Goal: Task Accomplishment & Management: Manage account settings

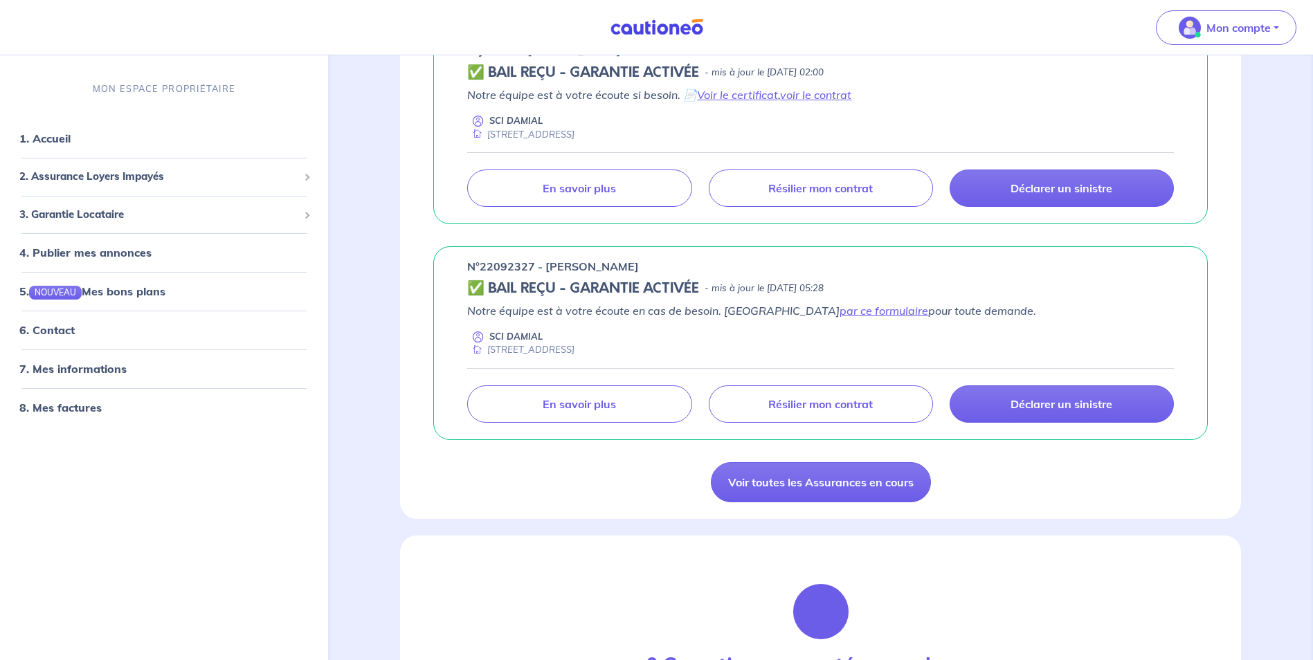
scroll to position [900, 0]
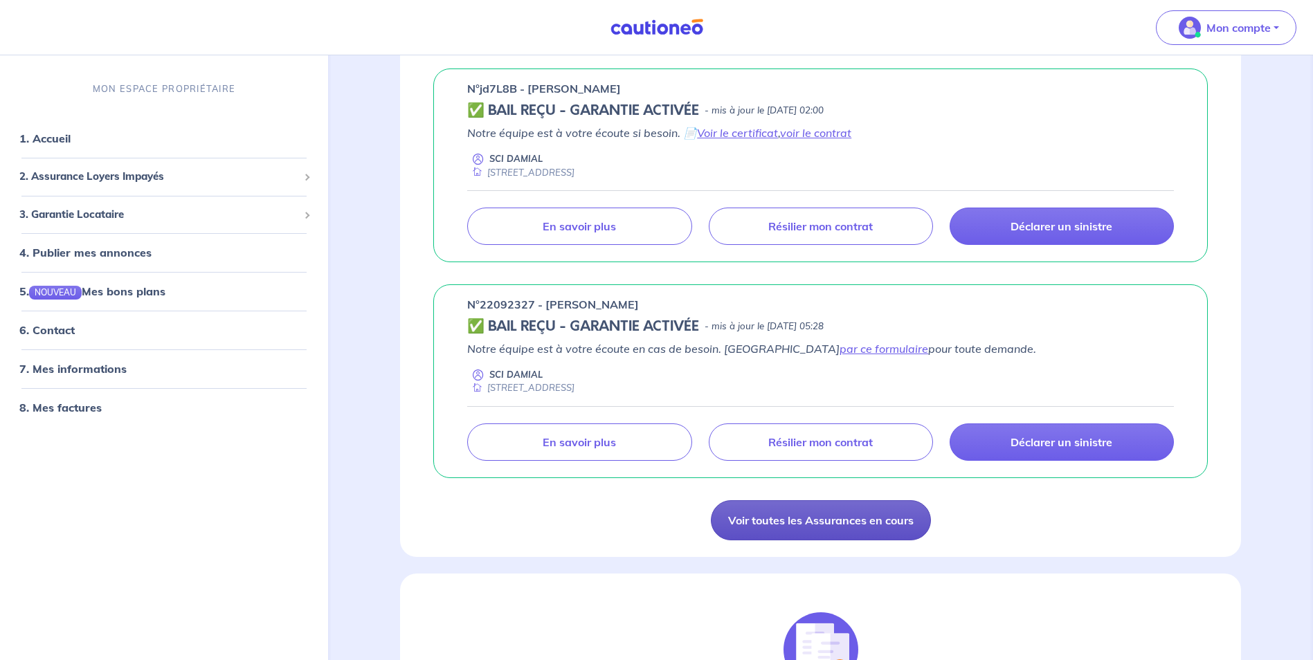
click at [831, 516] on link "Voir toutes les Assurances en cours" at bounding box center [821, 521] width 220 height 40
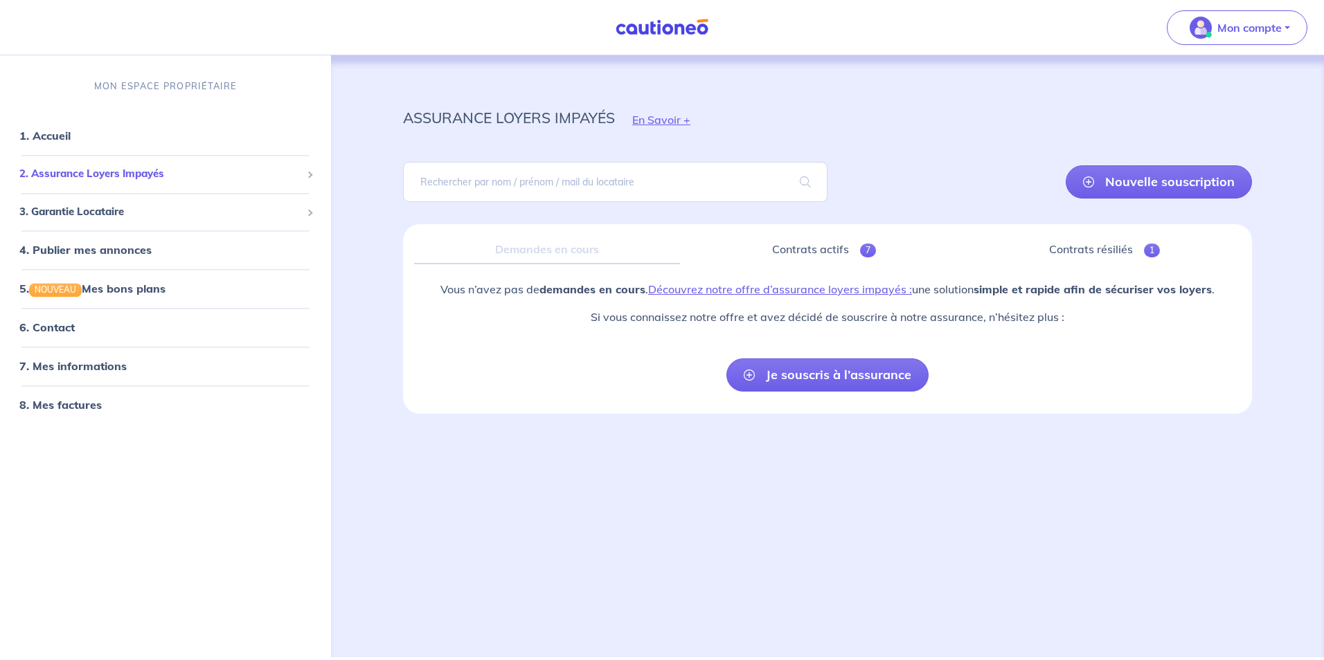
click at [84, 177] on span "2. Assurance Loyers Impayés" at bounding box center [160, 175] width 282 height 16
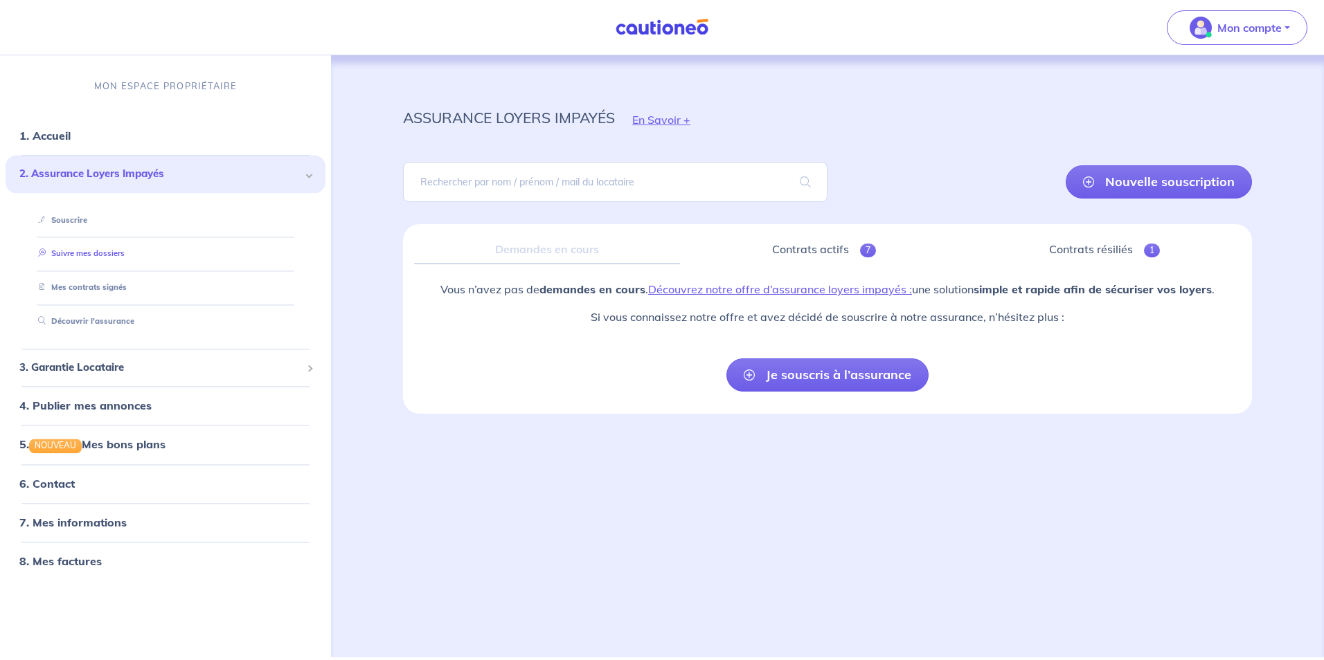
click at [108, 251] on link "Suivre mes dossiers" at bounding box center [79, 254] width 92 height 10
click at [115, 287] on link "Mes contrats signés" at bounding box center [79, 288] width 93 height 10
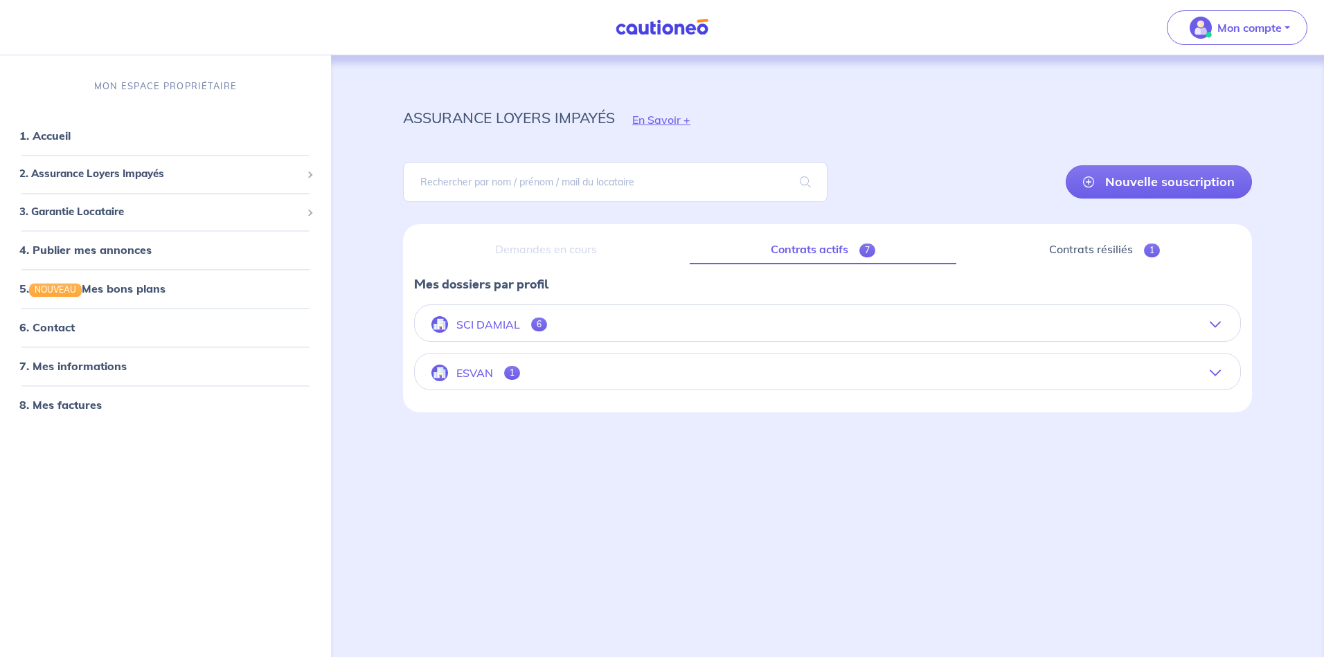
click at [1221, 321] on button "SCI DAMIAL 6" at bounding box center [827, 324] width 825 height 33
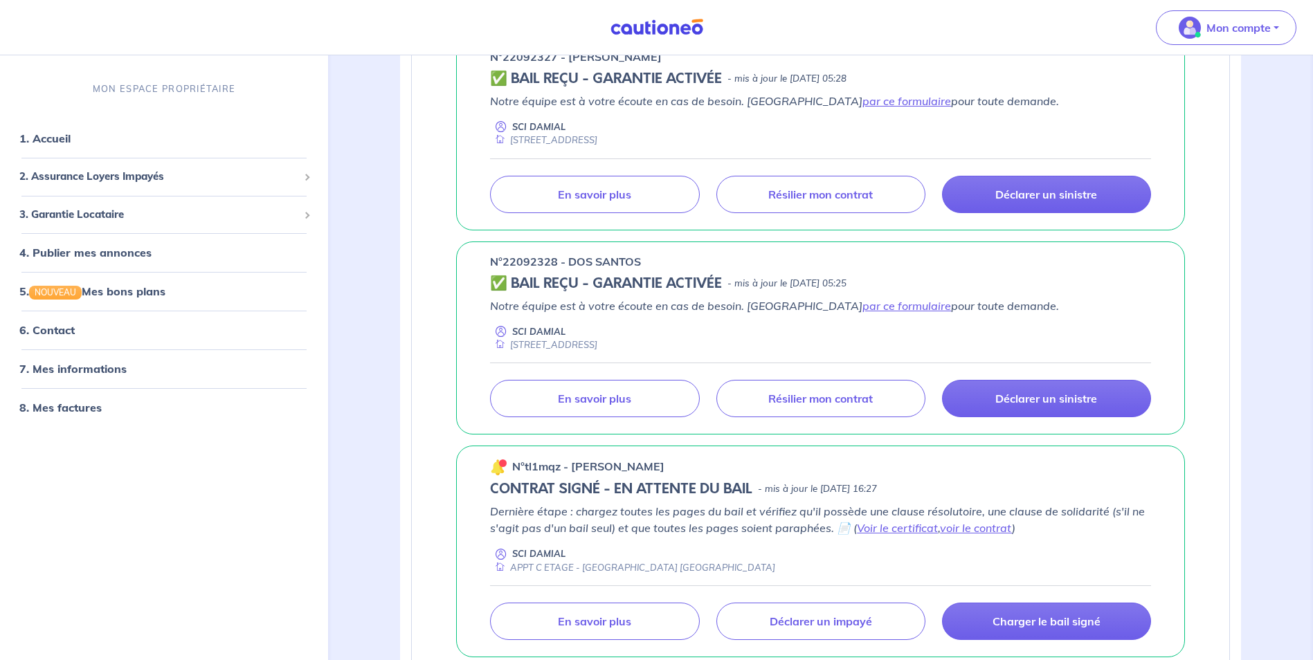
scroll to position [1038, 0]
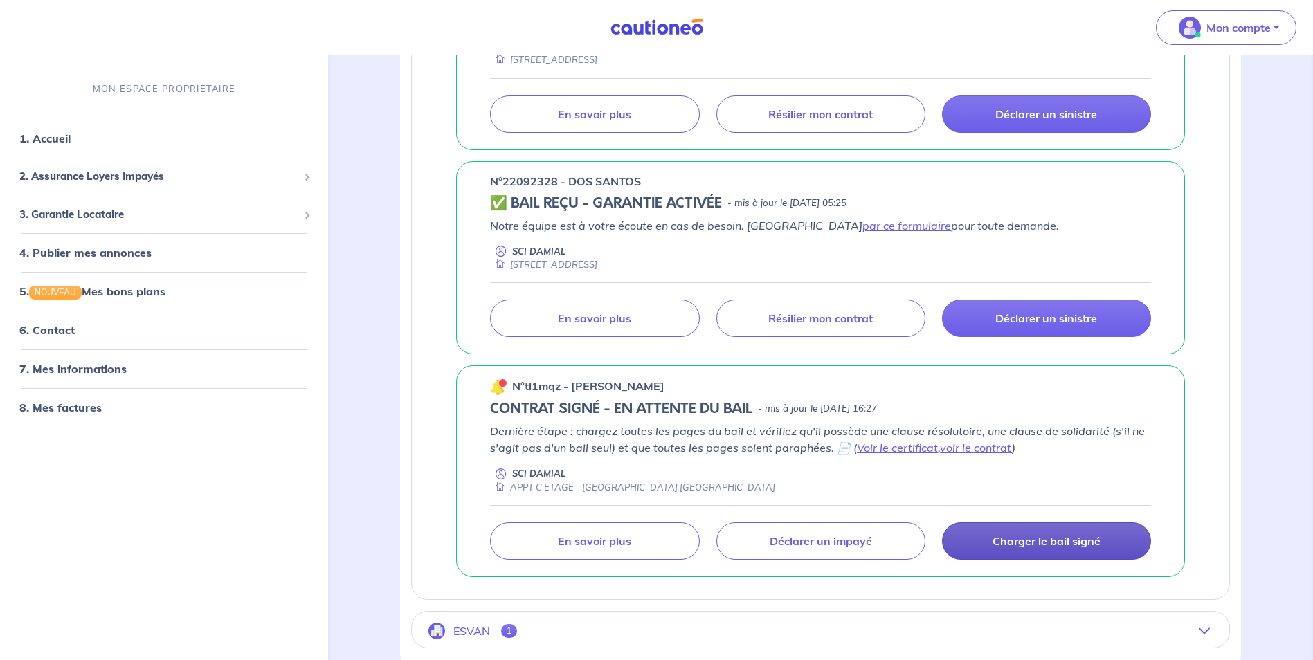
click at [1054, 542] on p "Charger le bail signé" at bounding box center [1047, 541] width 108 height 14
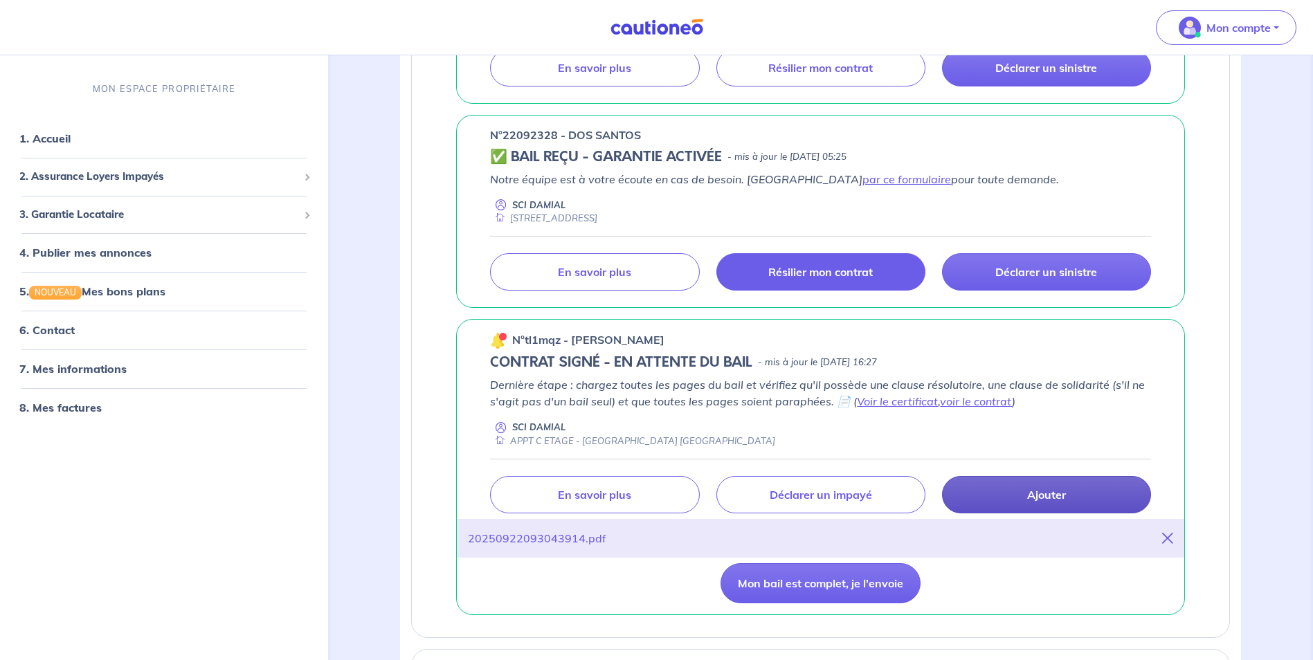
scroll to position [1177, 0]
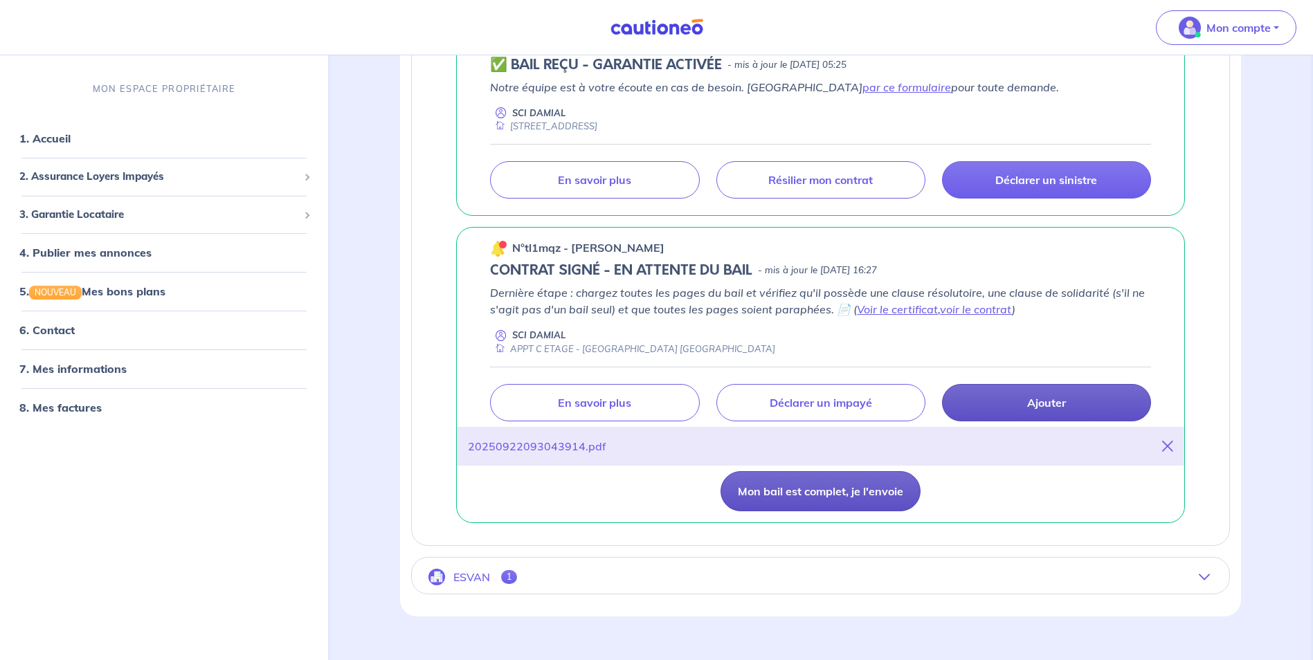
click at [799, 486] on button "Mon bail est complet, je l'envoie" at bounding box center [821, 491] width 200 height 40
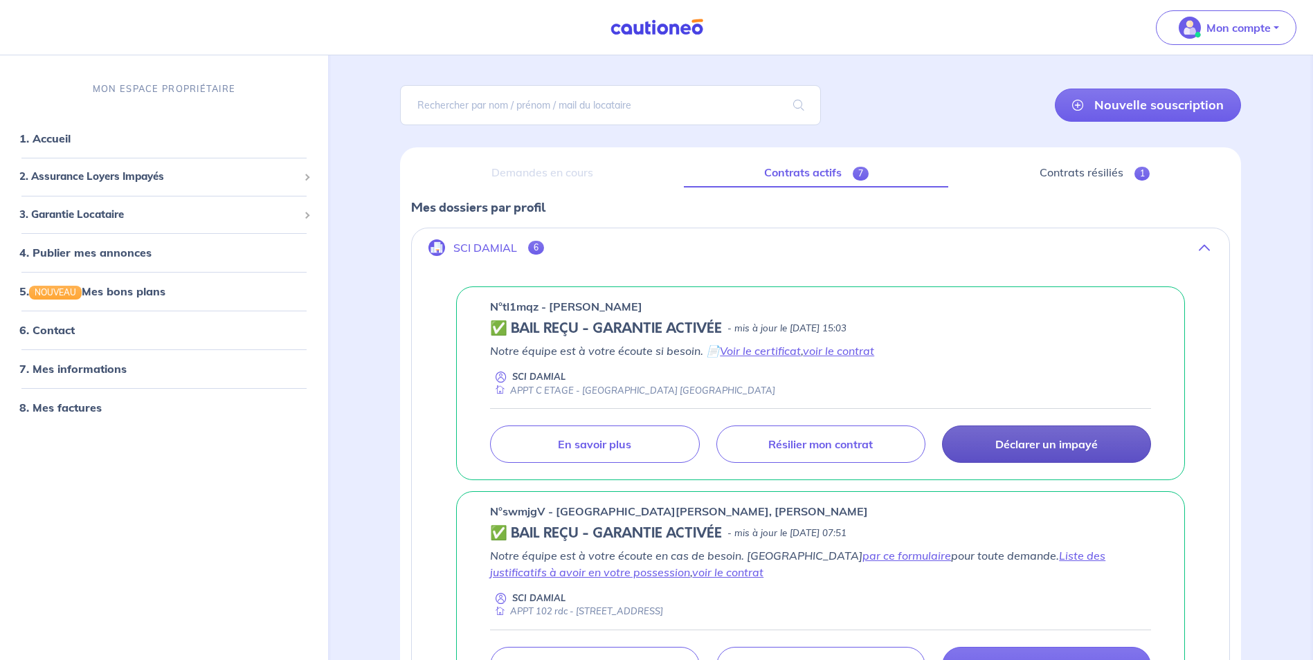
scroll to position [59, 0]
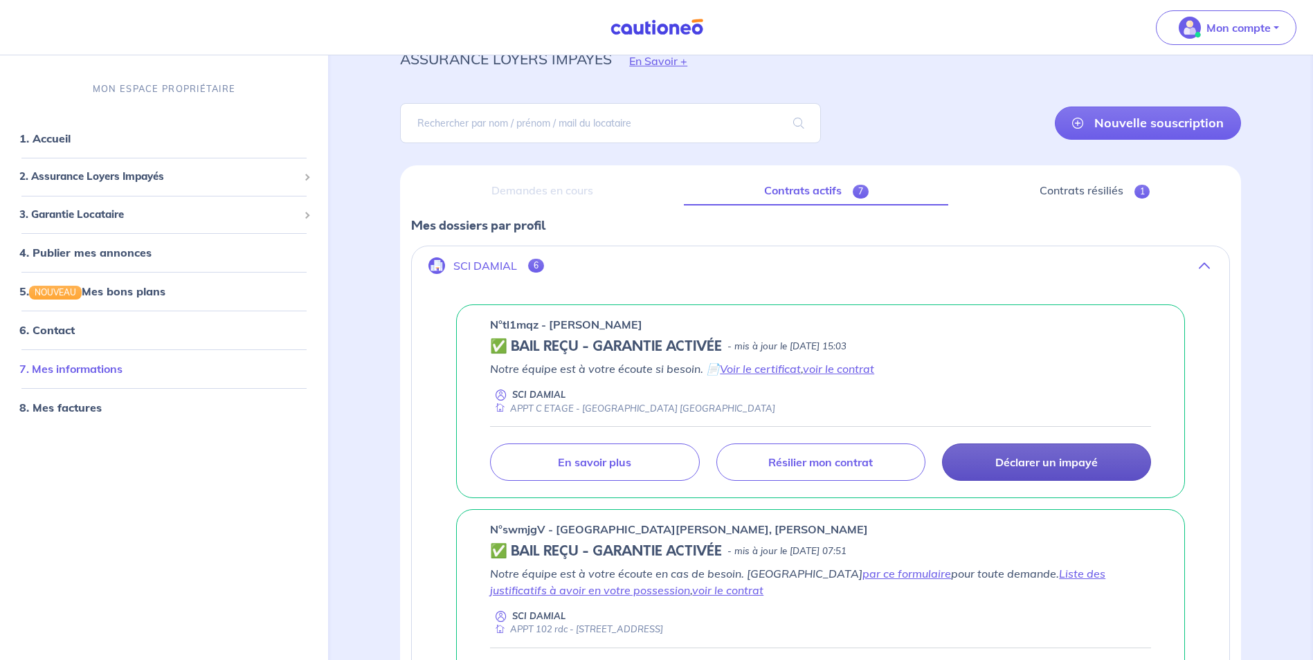
click at [72, 366] on link "7. Mes informations" at bounding box center [70, 370] width 103 height 14
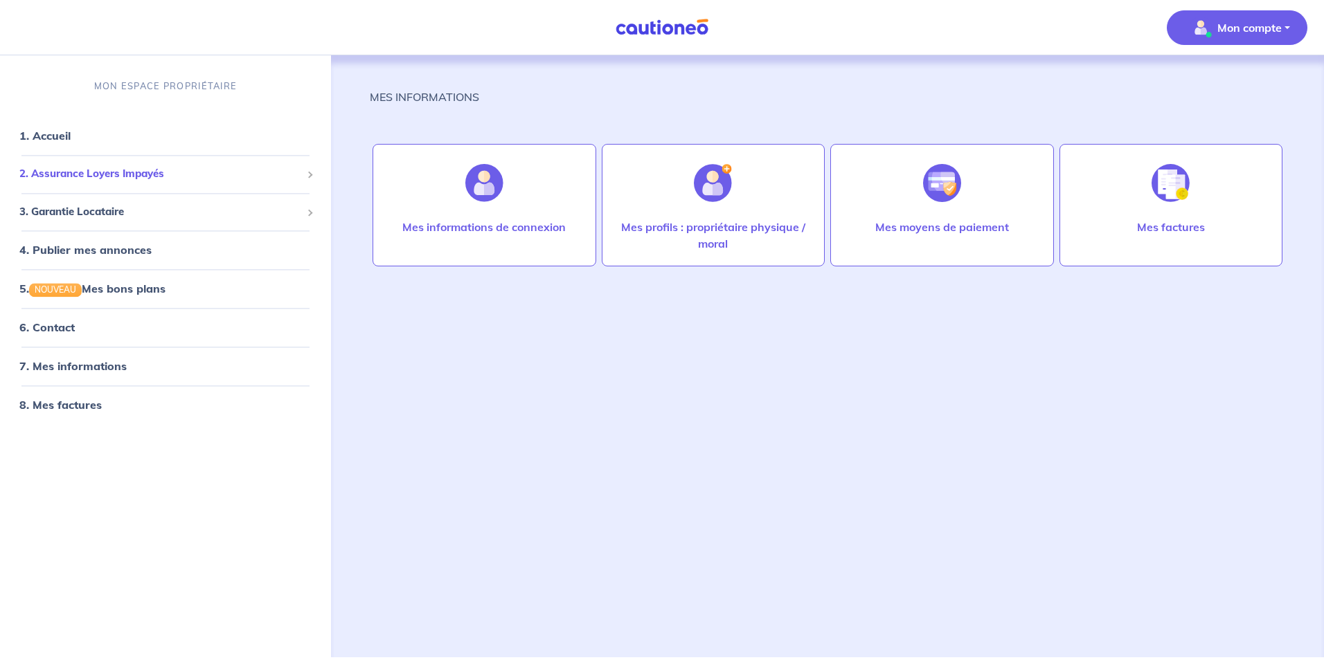
click at [91, 171] on span "2. Assurance Loyers Impayés" at bounding box center [160, 175] width 282 height 16
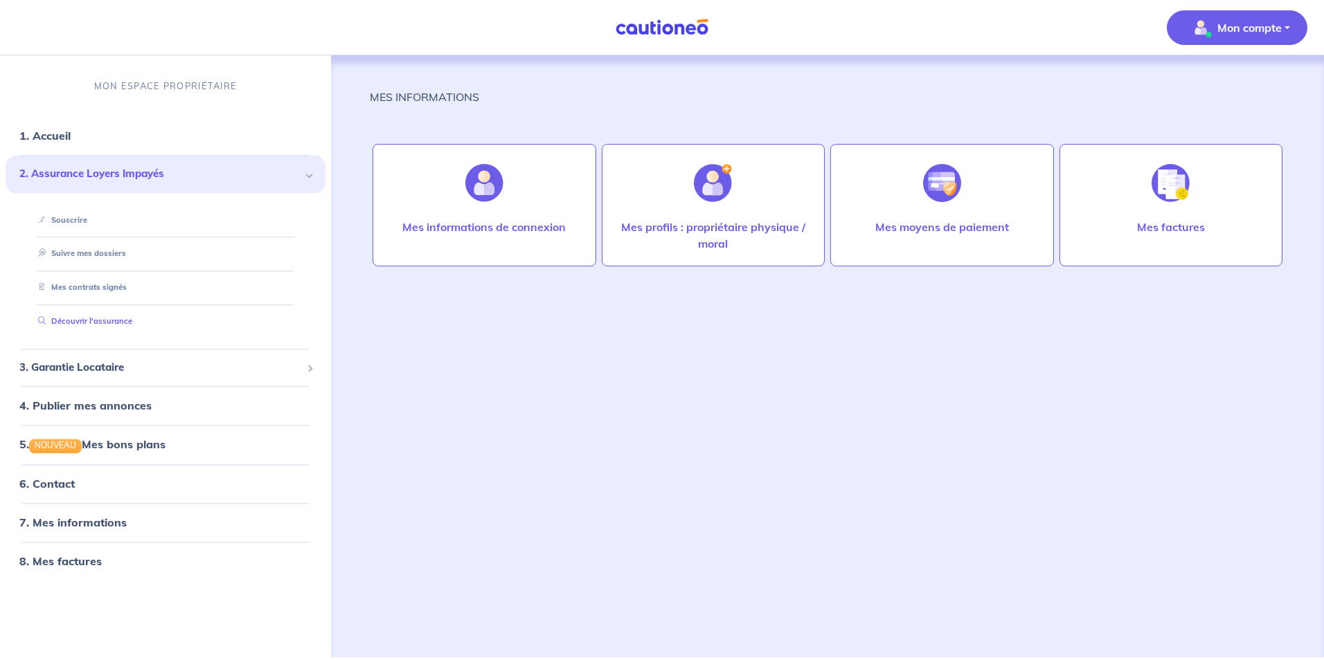
click at [105, 325] on link "Découvrir l'assurance" at bounding box center [83, 321] width 100 height 10
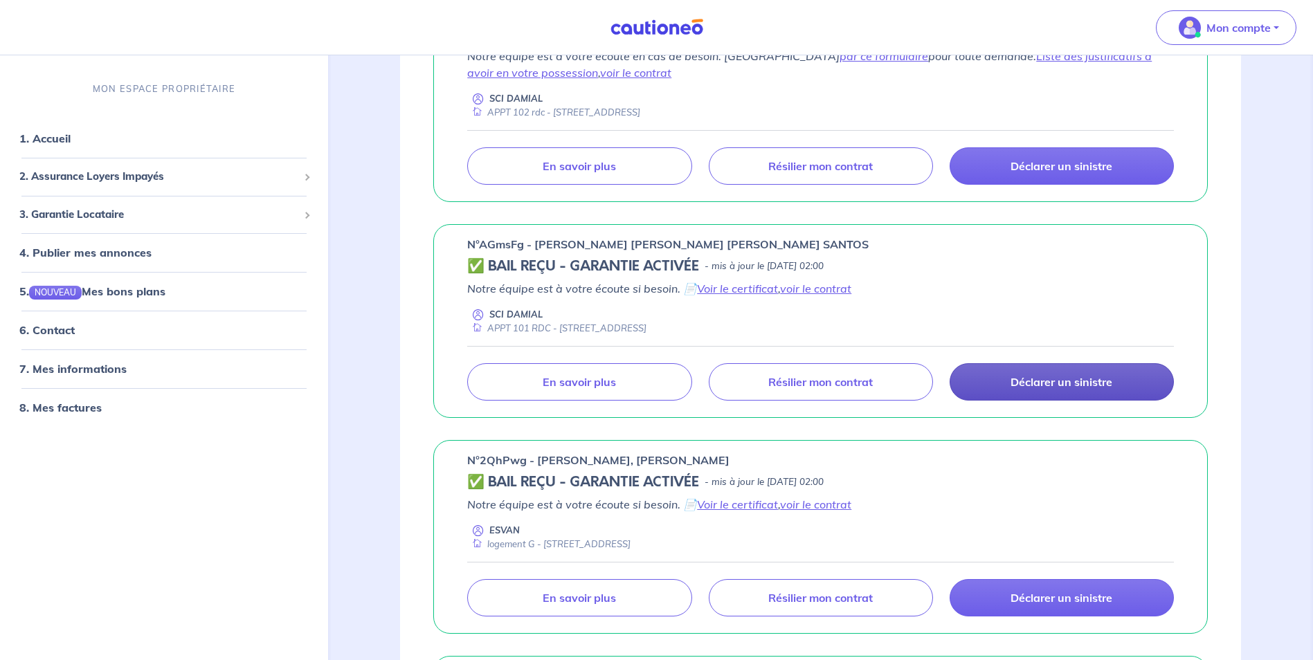
scroll to position [554, 0]
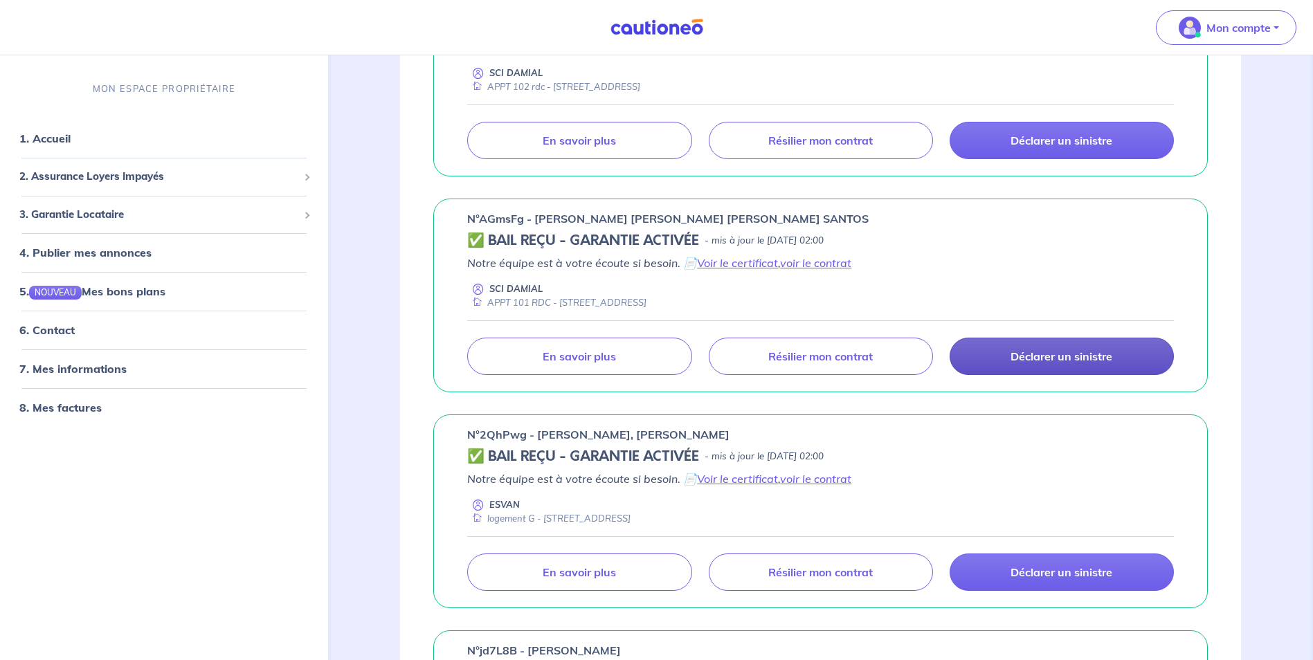
click at [1052, 352] on p "Déclarer un sinistre" at bounding box center [1062, 357] width 102 height 14
